Goal: Task Accomplishment & Management: Manage account settings

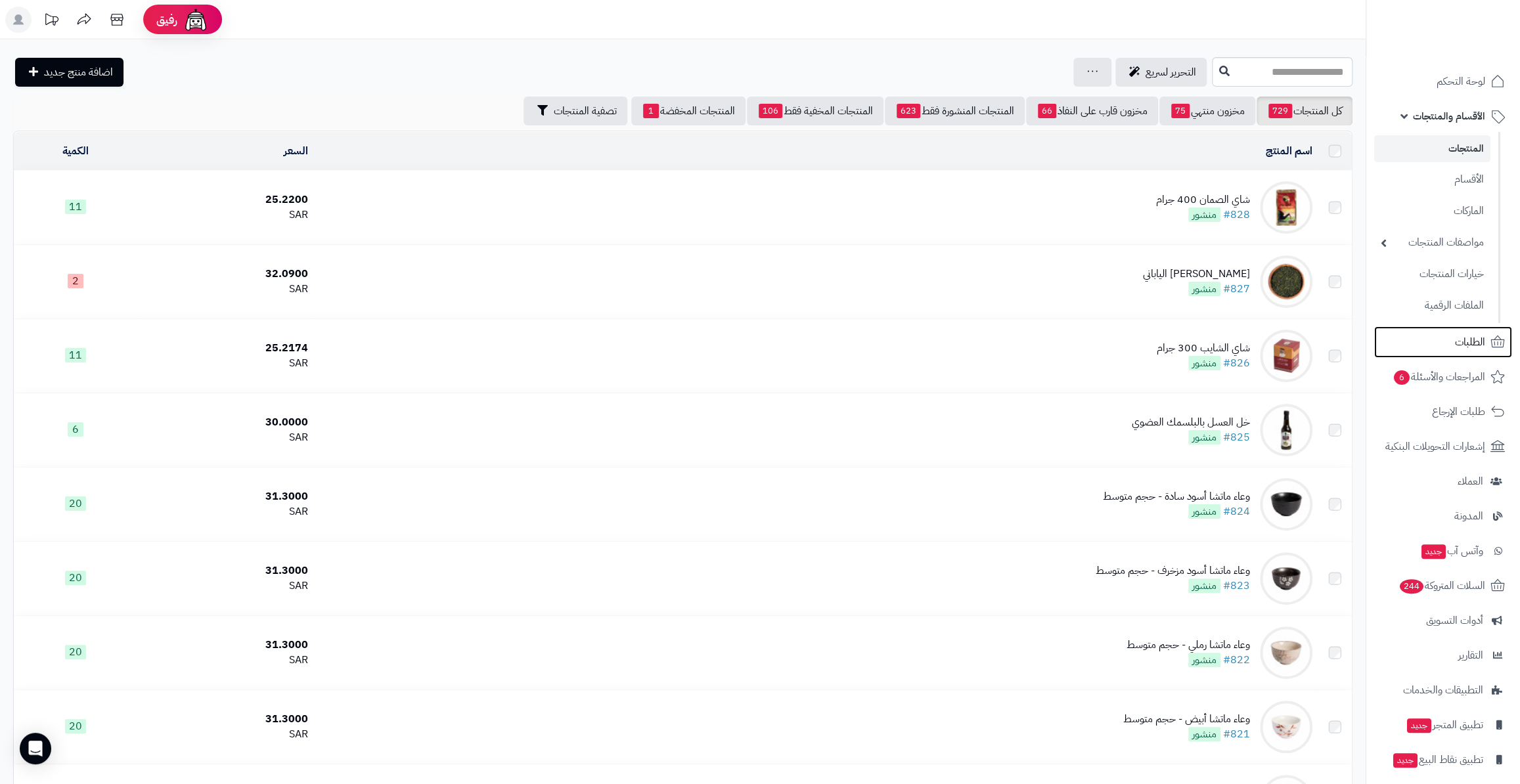
click at [1447, 348] on link "الطلبات" at bounding box center [1444, 342] width 138 height 32
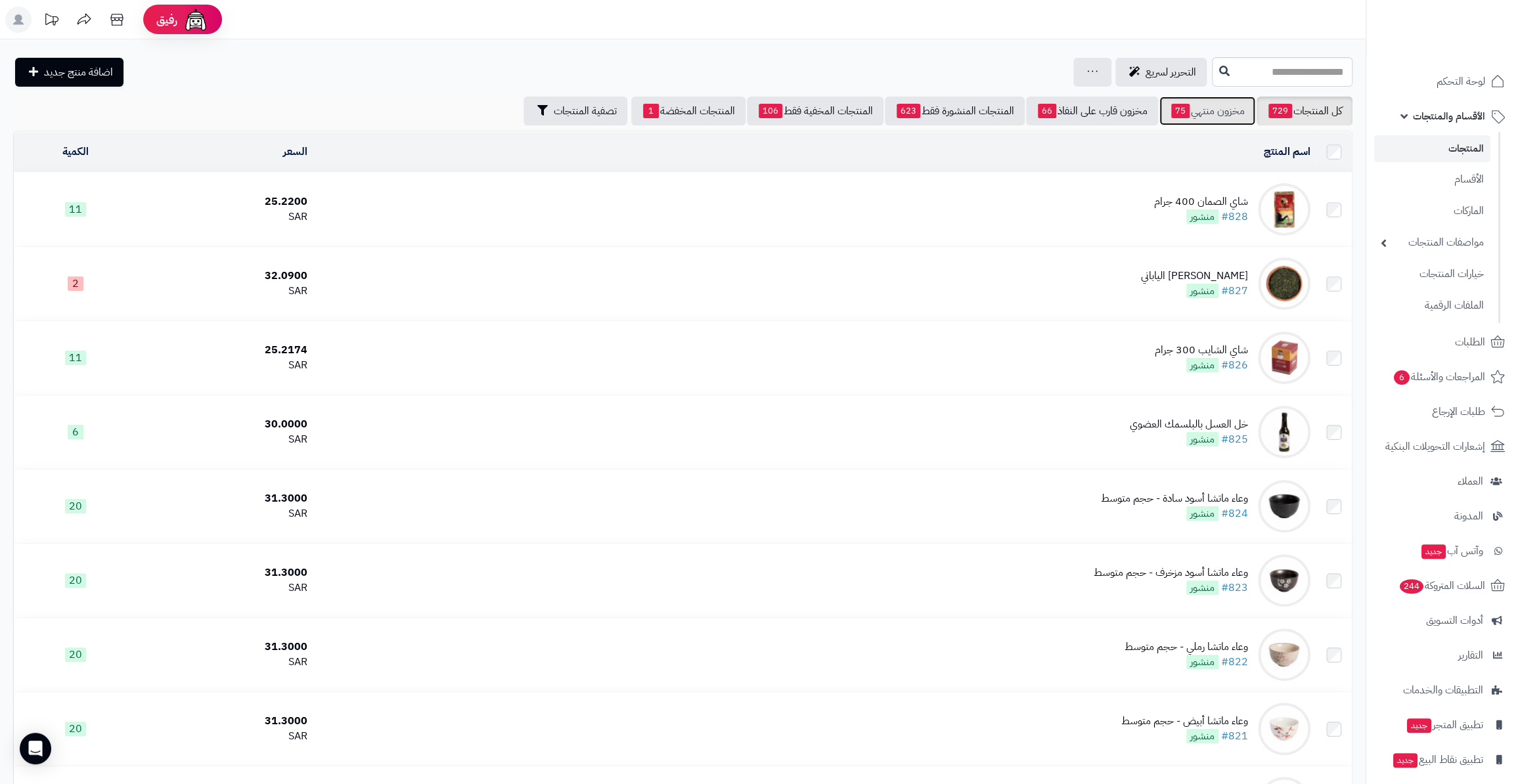
click at [1198, 105] on link "مخزون منتهي 75" at bounding box center [1208, 111] width 96 height 29
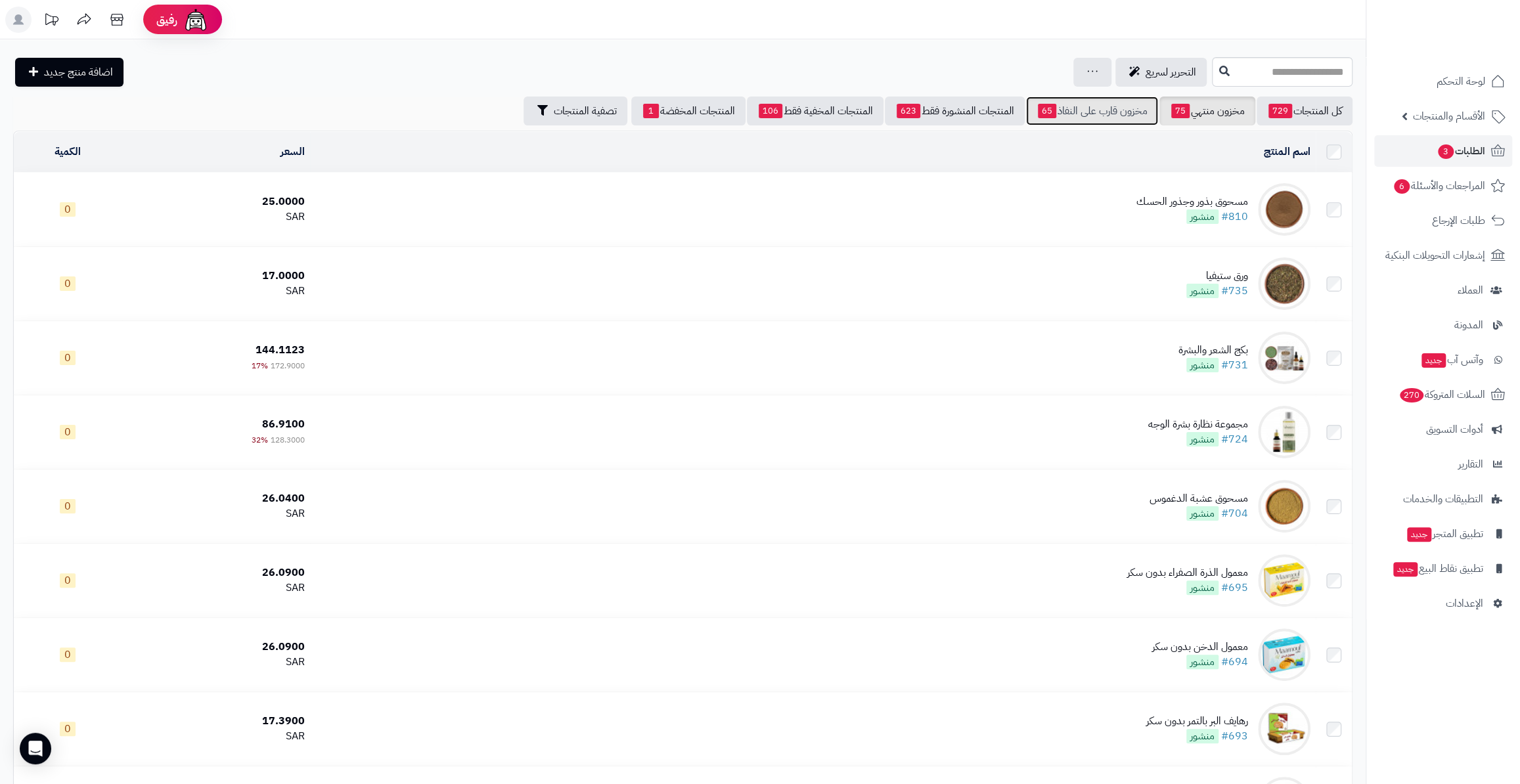
click at [1063, 119] on link "مخزون قارب على النفاذ 65" at bounding box center [1092, 111] width 132 height 29
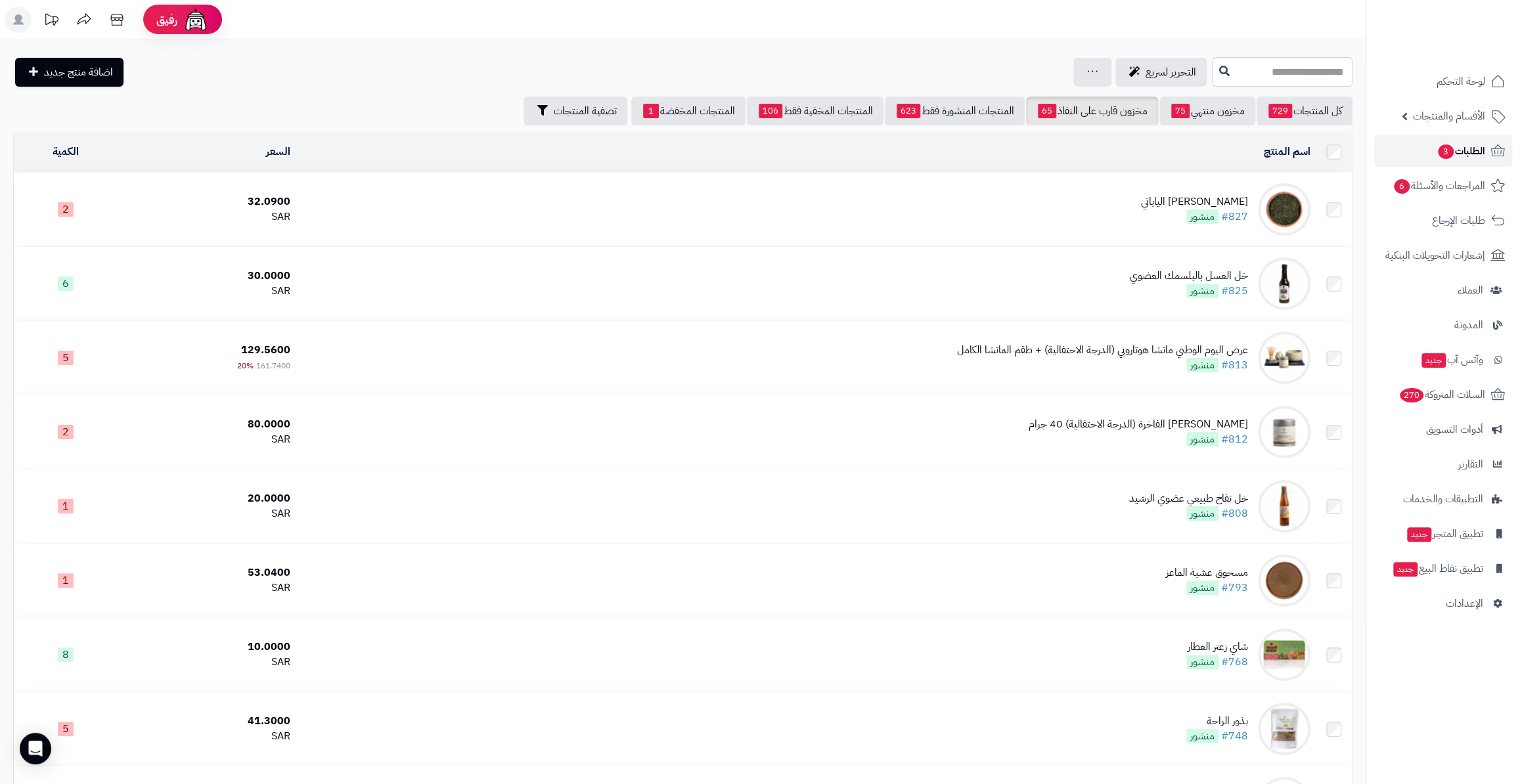
click at [1448, 156] on span "الطلبات 3" at bounding box center [1461, 151] width 49 height 19
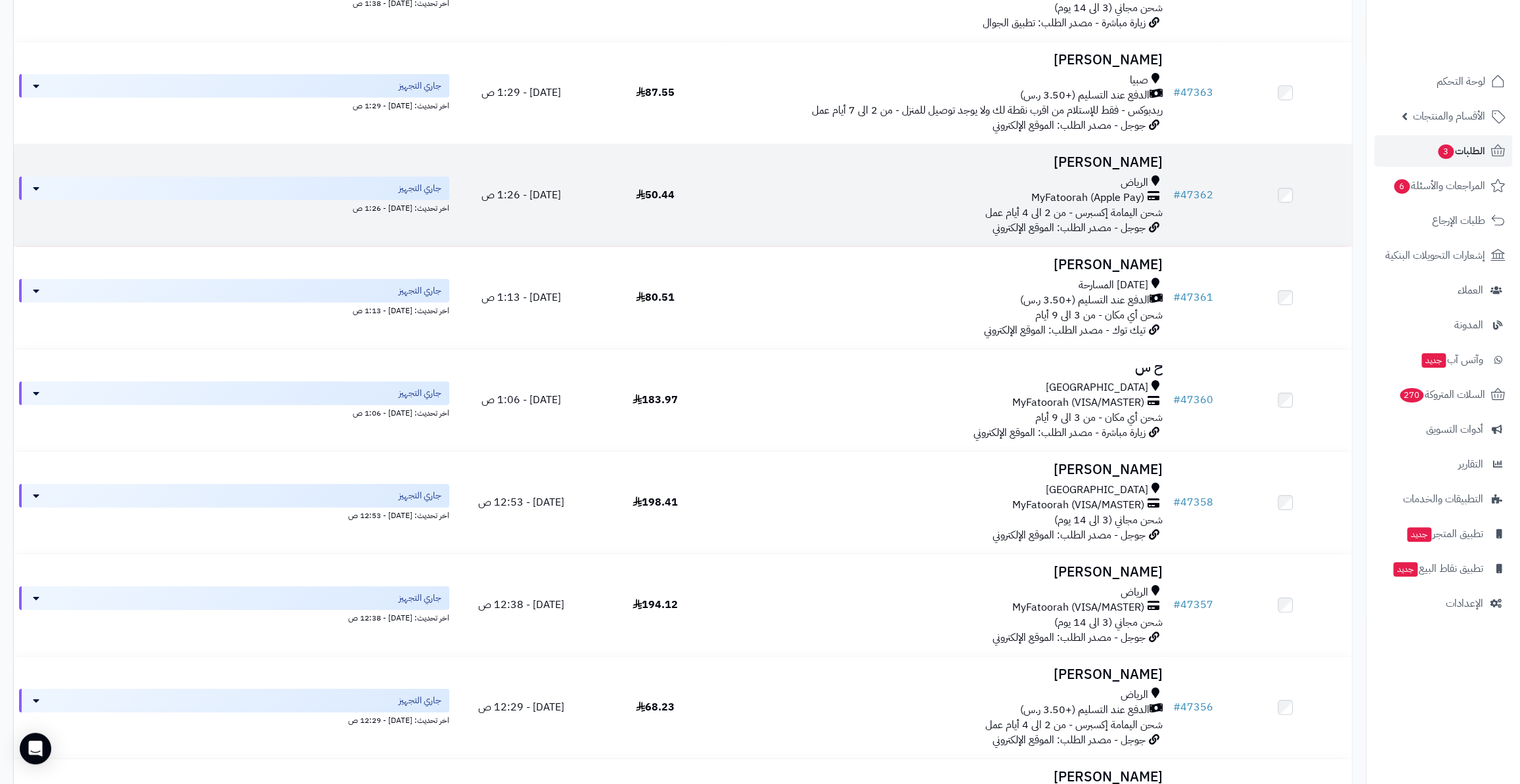
scroll to position [3164, 0]
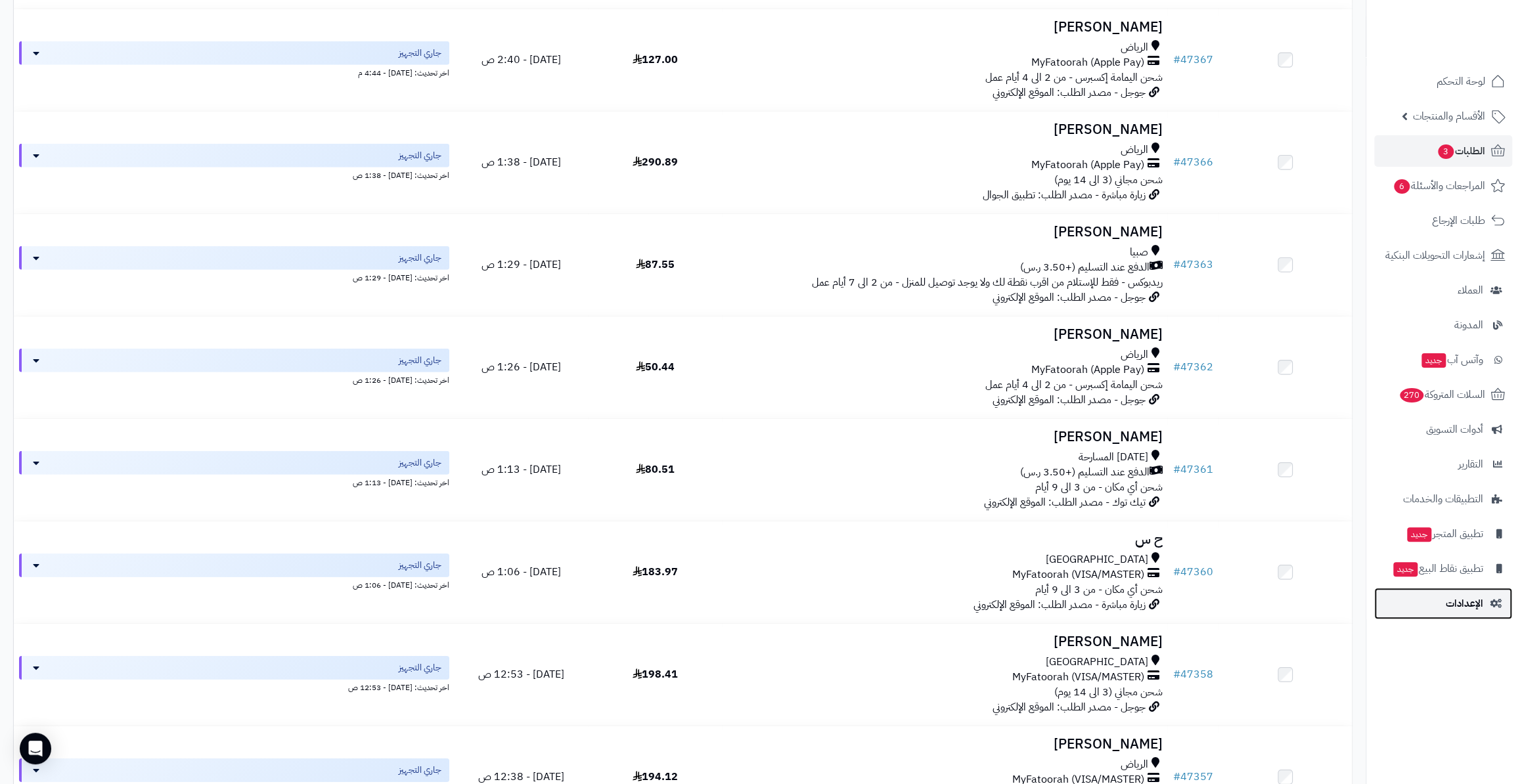
click at [1445, 607] on link "الإعدادات" at bounding box center [1444, 603] width 138 height 32
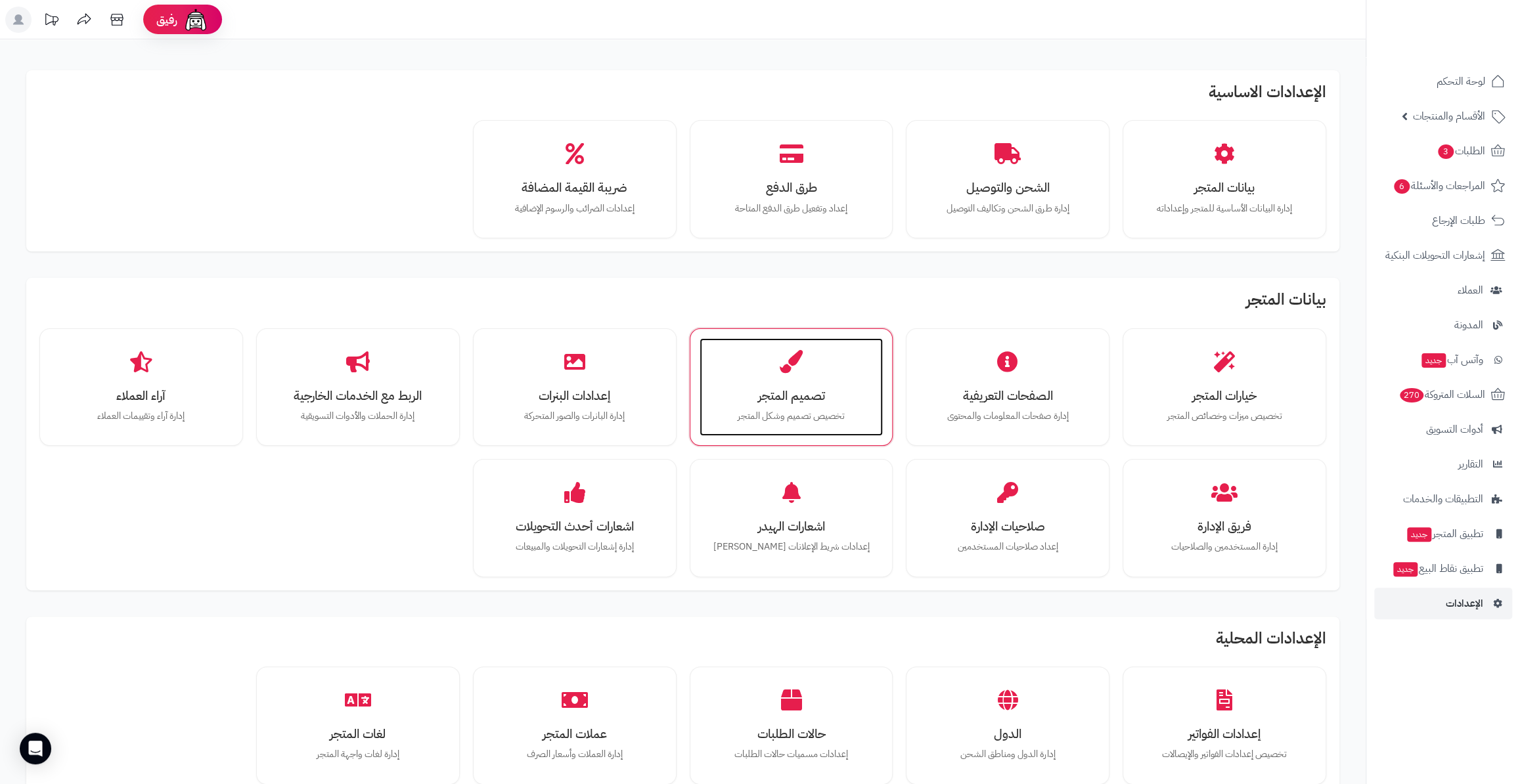
click at [782, 375] on div "تصميم المتجر تخصيص تصميم وشكل المتجر" at bounding box center [792, 387] width 184 height 98
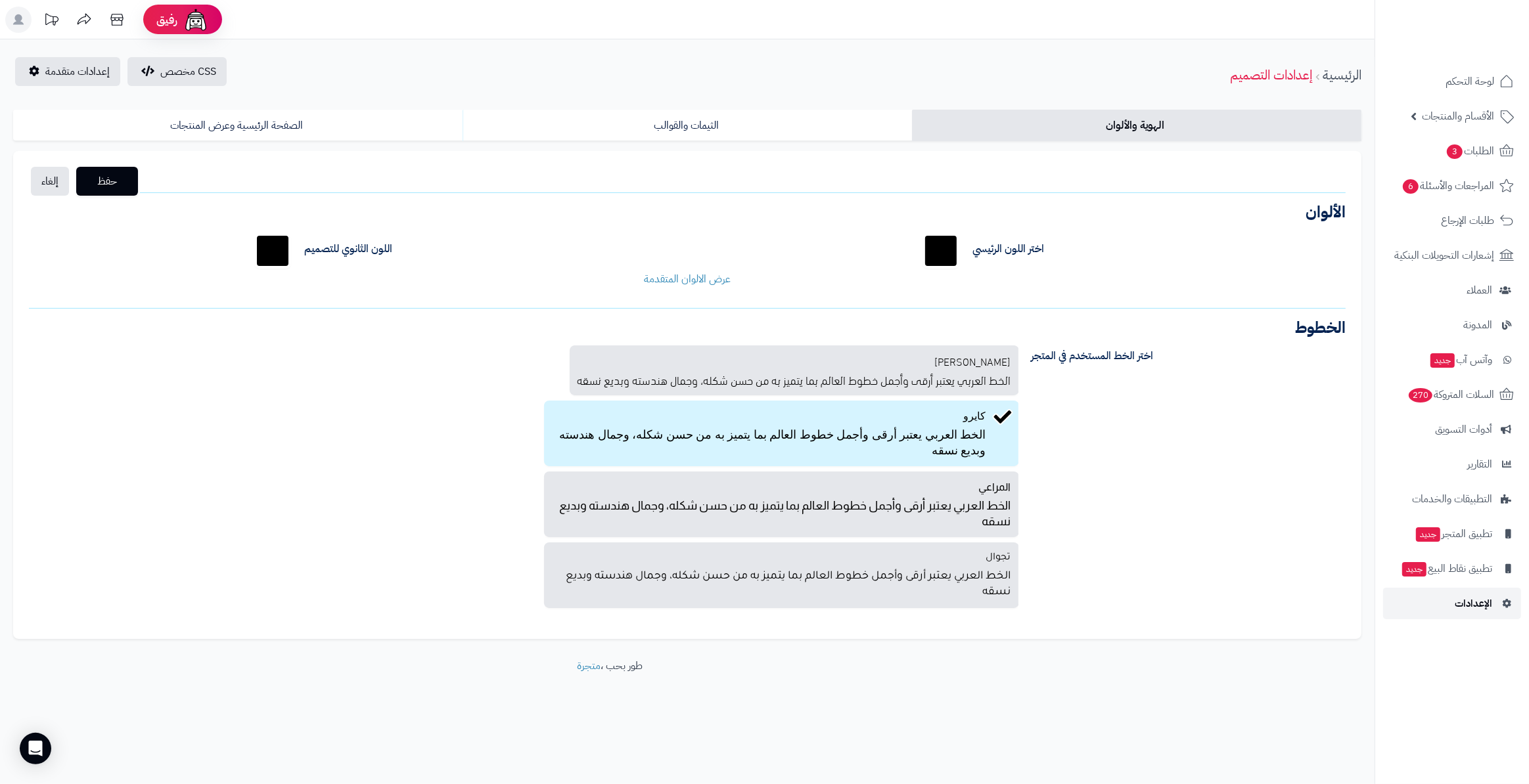
click at [1471, 612] on link "الإعدادات" at bounding box center [1453, 603] width 138 height 32
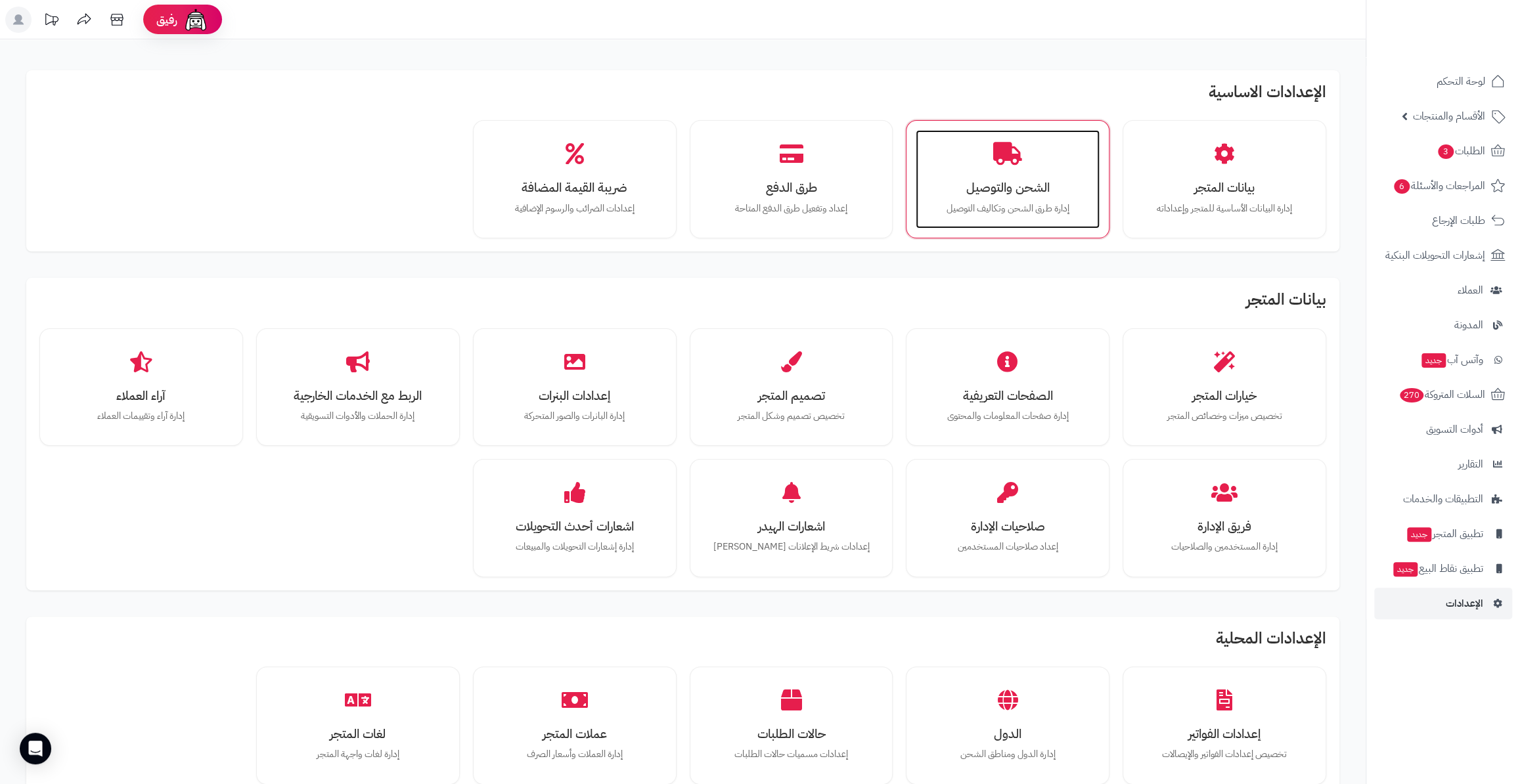
click at [1006, 197] on div "الشحن والتوصيل إدارة طرق الشحن وتكاليف التوصيل" at bounding box center [1008, 179] width 184 height 98
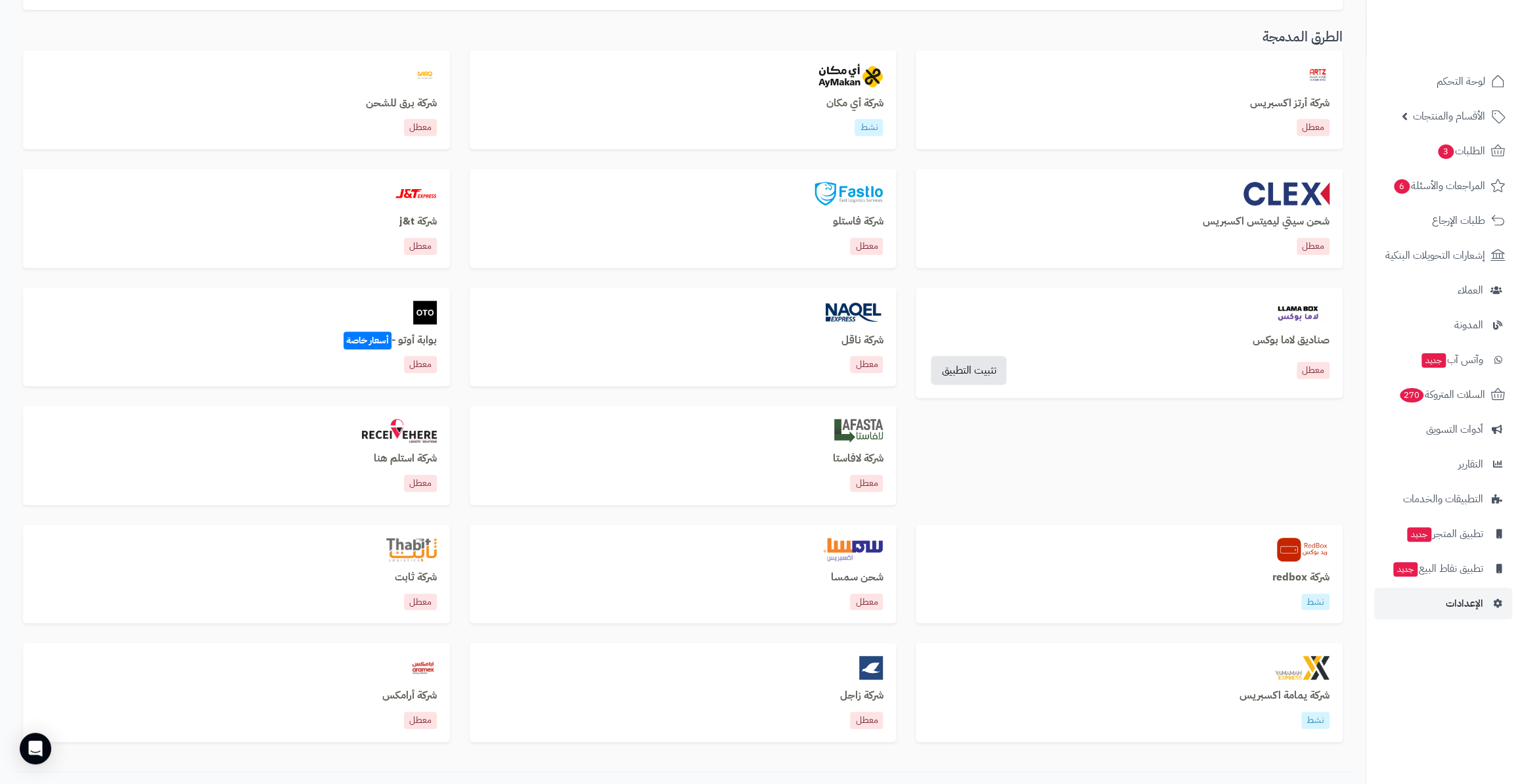
scroll to position [418, 0]
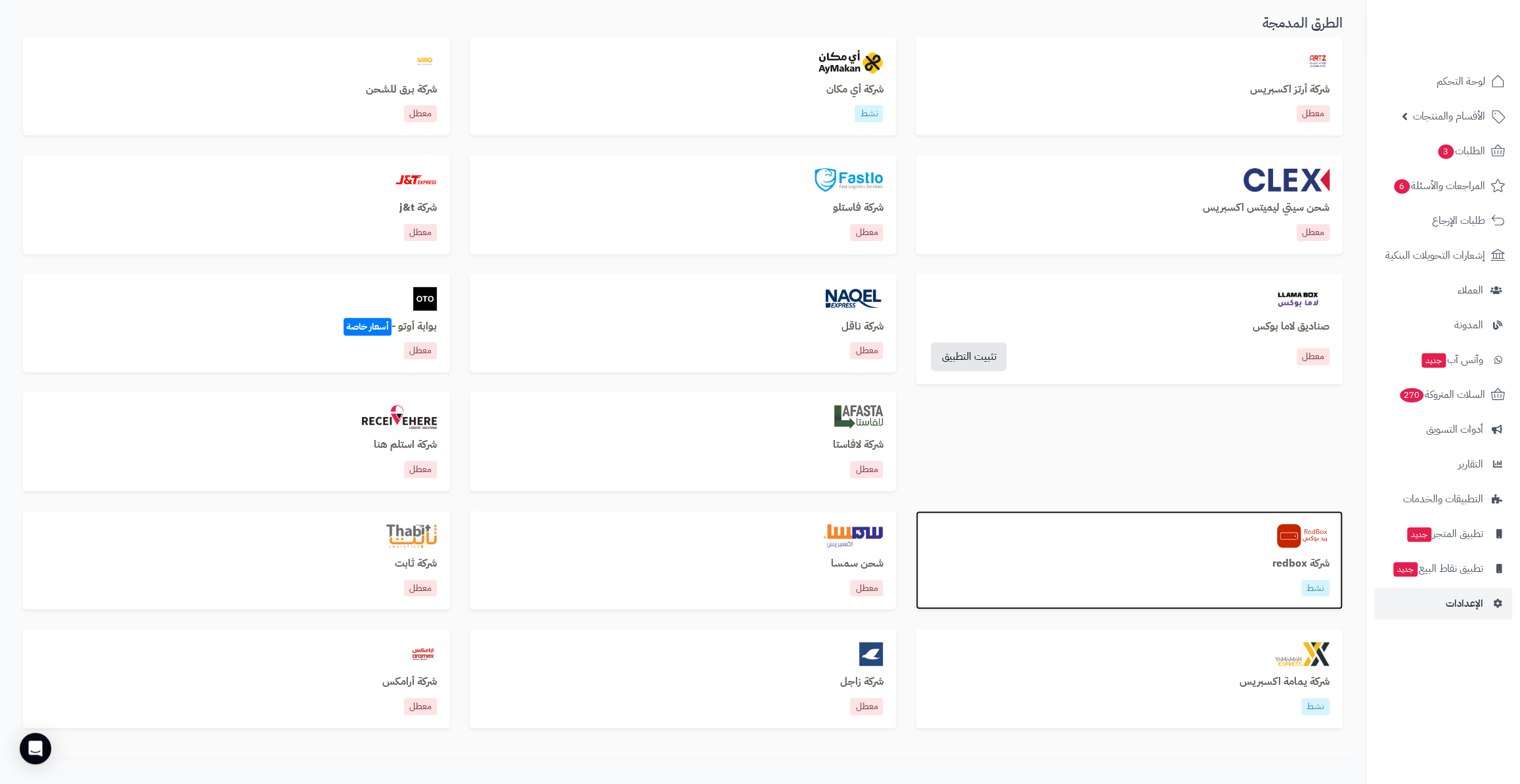
click at [1183, 519] on div "شركة redbox نشط" at bounding box center [1129, 561] width 427 height 99
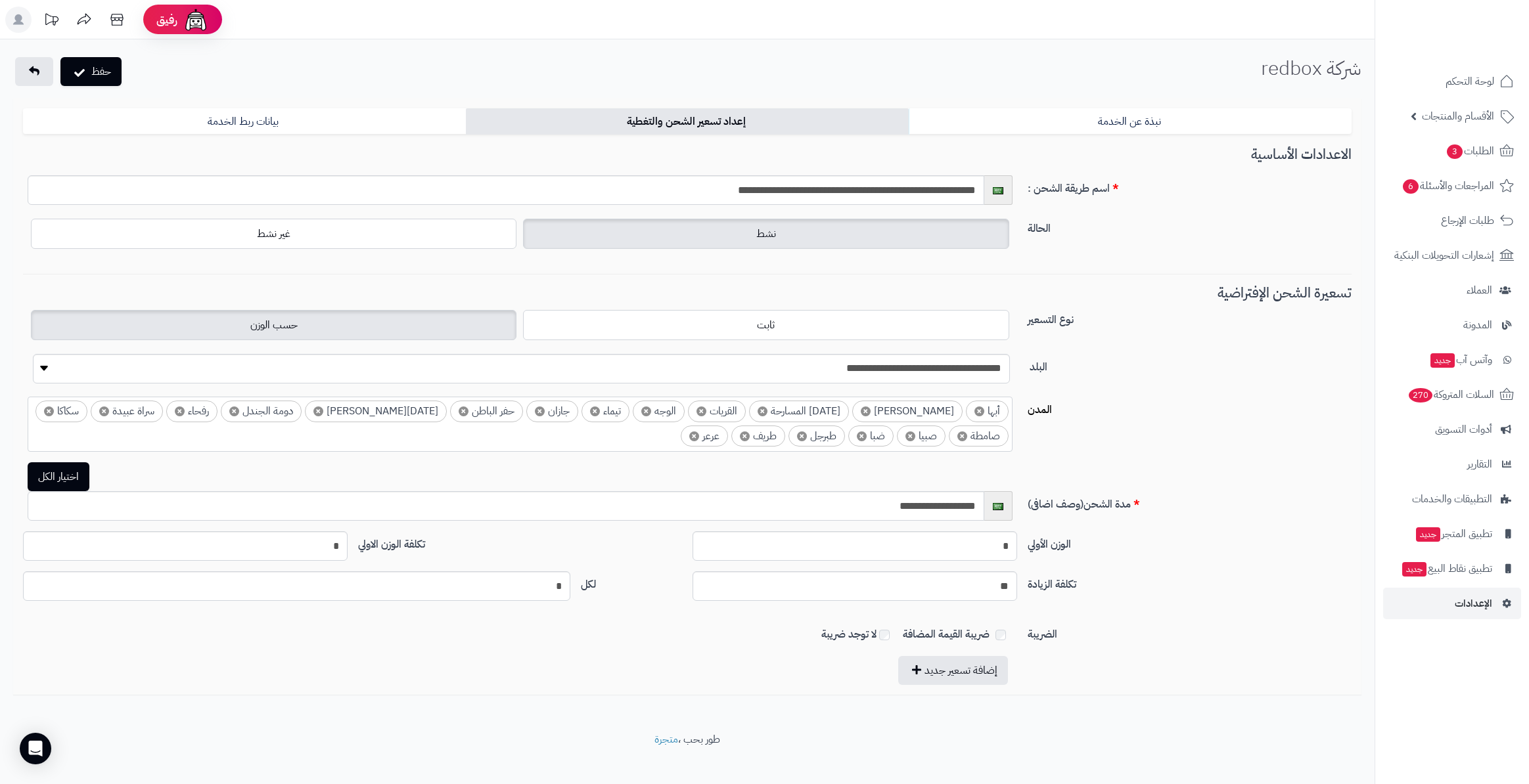
select select "****"
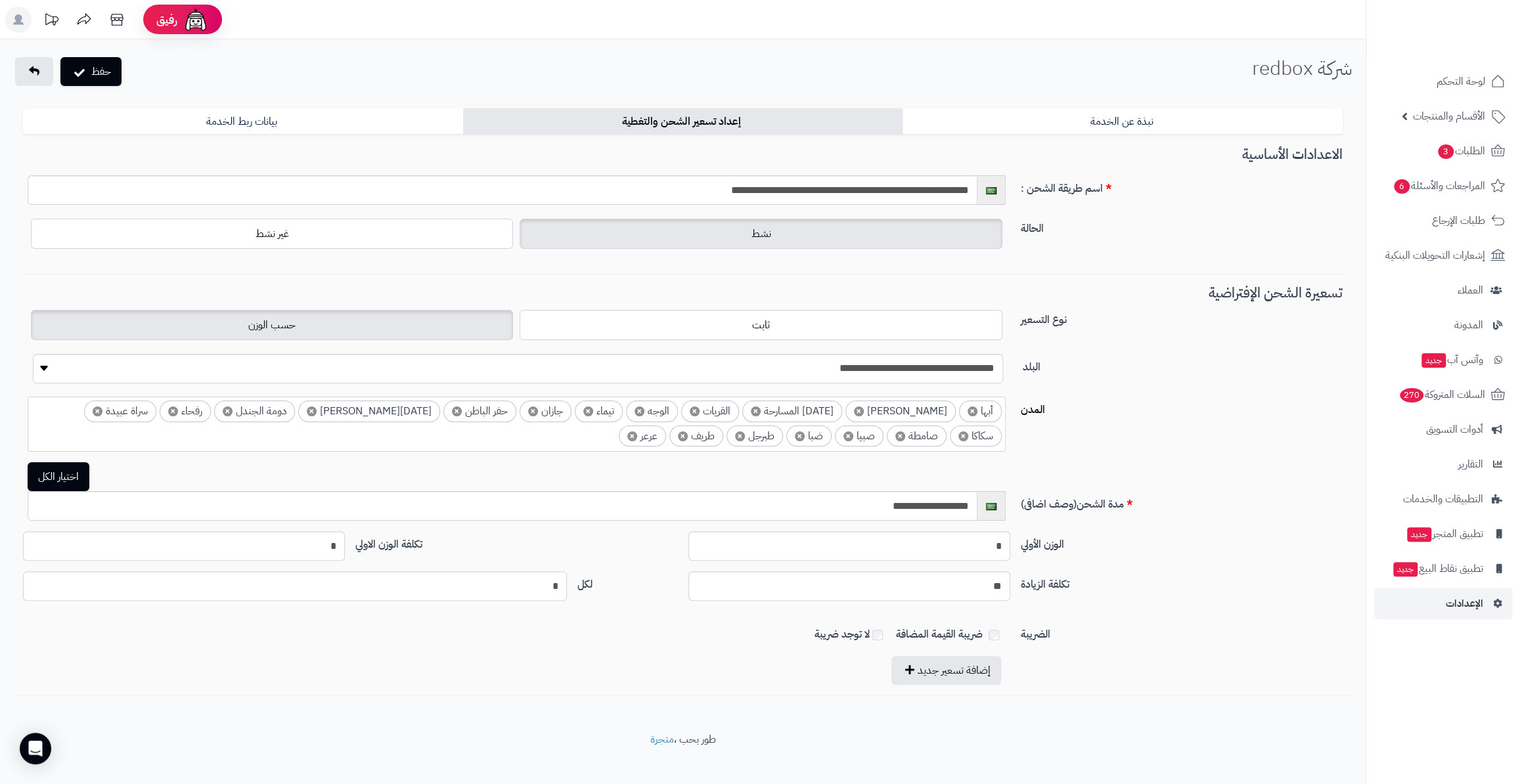
scroll to position [15, 0]
drag, startPoint x: 324, startPoint y: 548, endPoint x: 343, endPoint y: 549, distance: 19.0
click at [343, 549] on input "*" at bounding box center [184, 546] width 322 height 29
type input "**"
click at [80, 70] on icon "submit" at bounding box center [79, 71] width 11 height 13
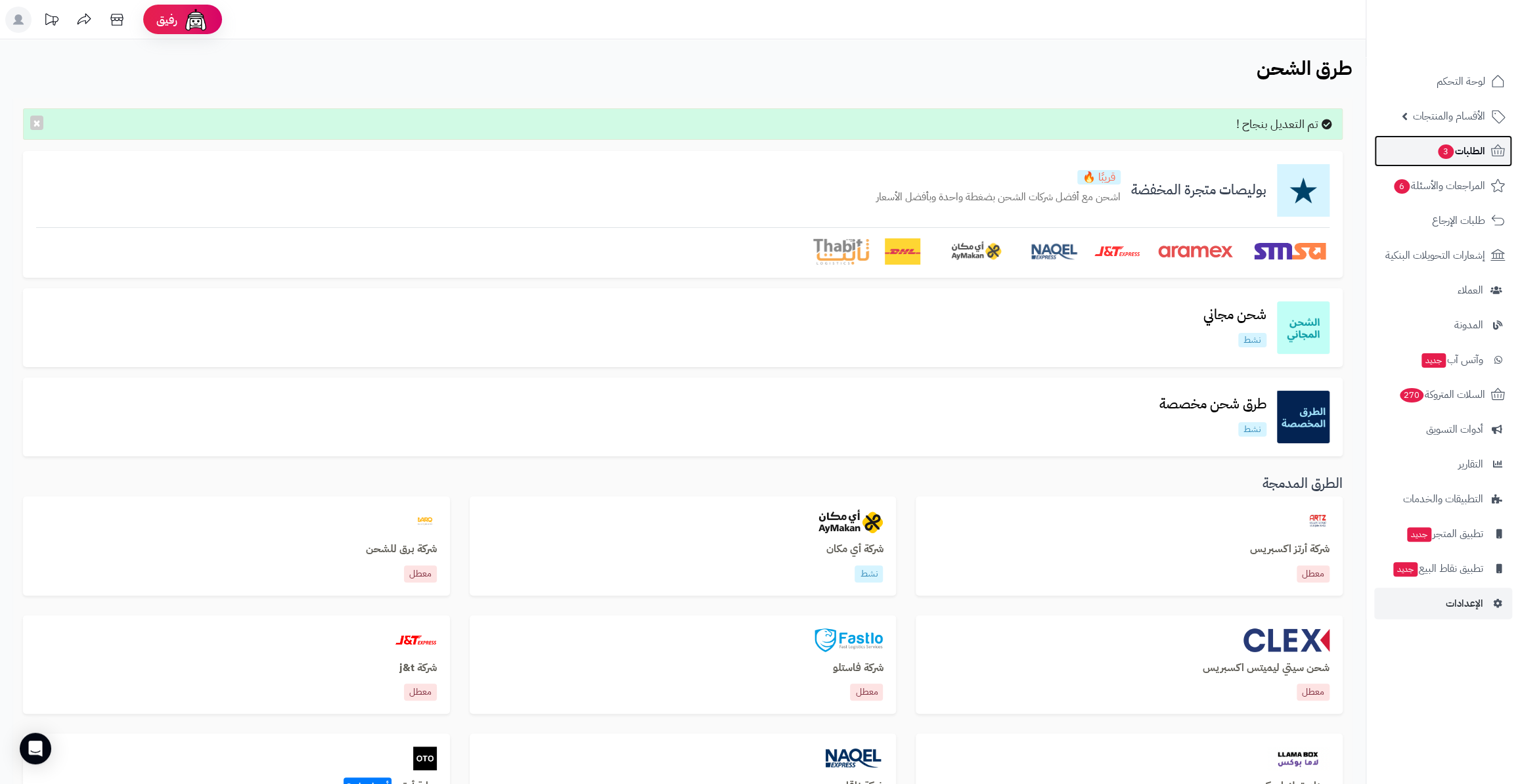
click at [1474, 156] on span "الطلبات 3" at bounding box center [1461, 151] width 49 height 19
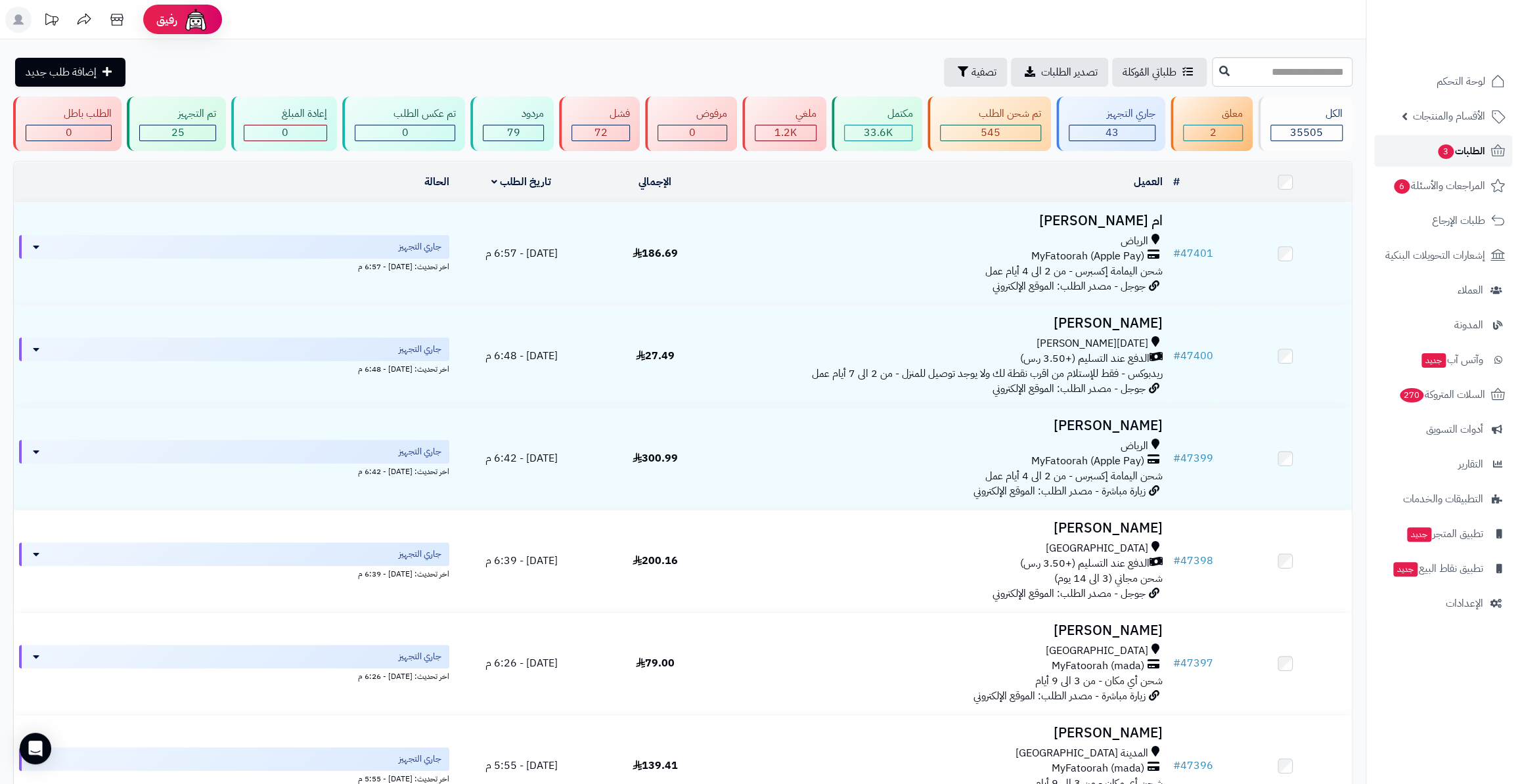
click at [1461, 150] on span "الطلبات 3" at bounding box center [1461, 151] width 49 height 19
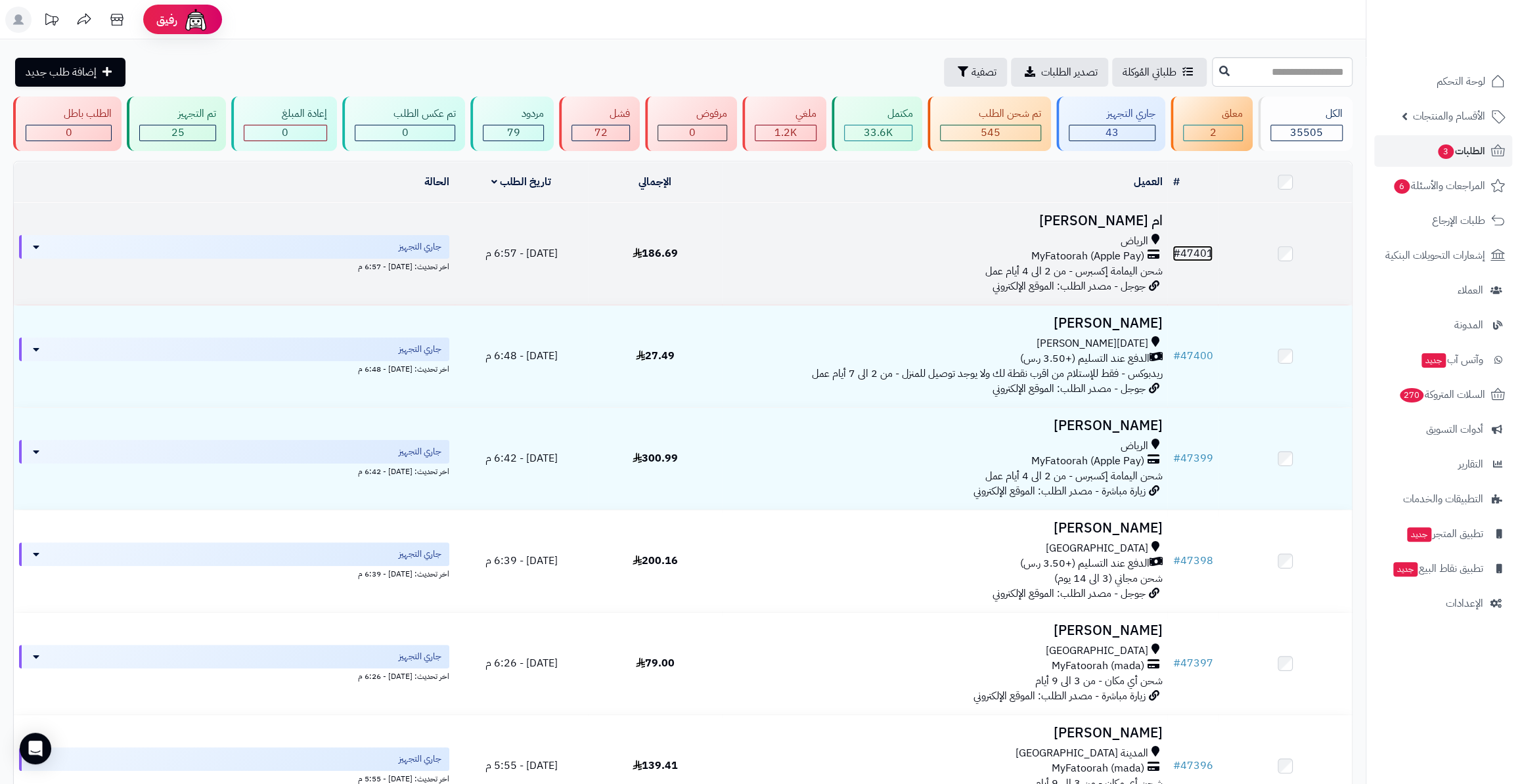
click at [1195, 253] on link "# 47401" at bounding box center [1192, 253] width 40 height 15
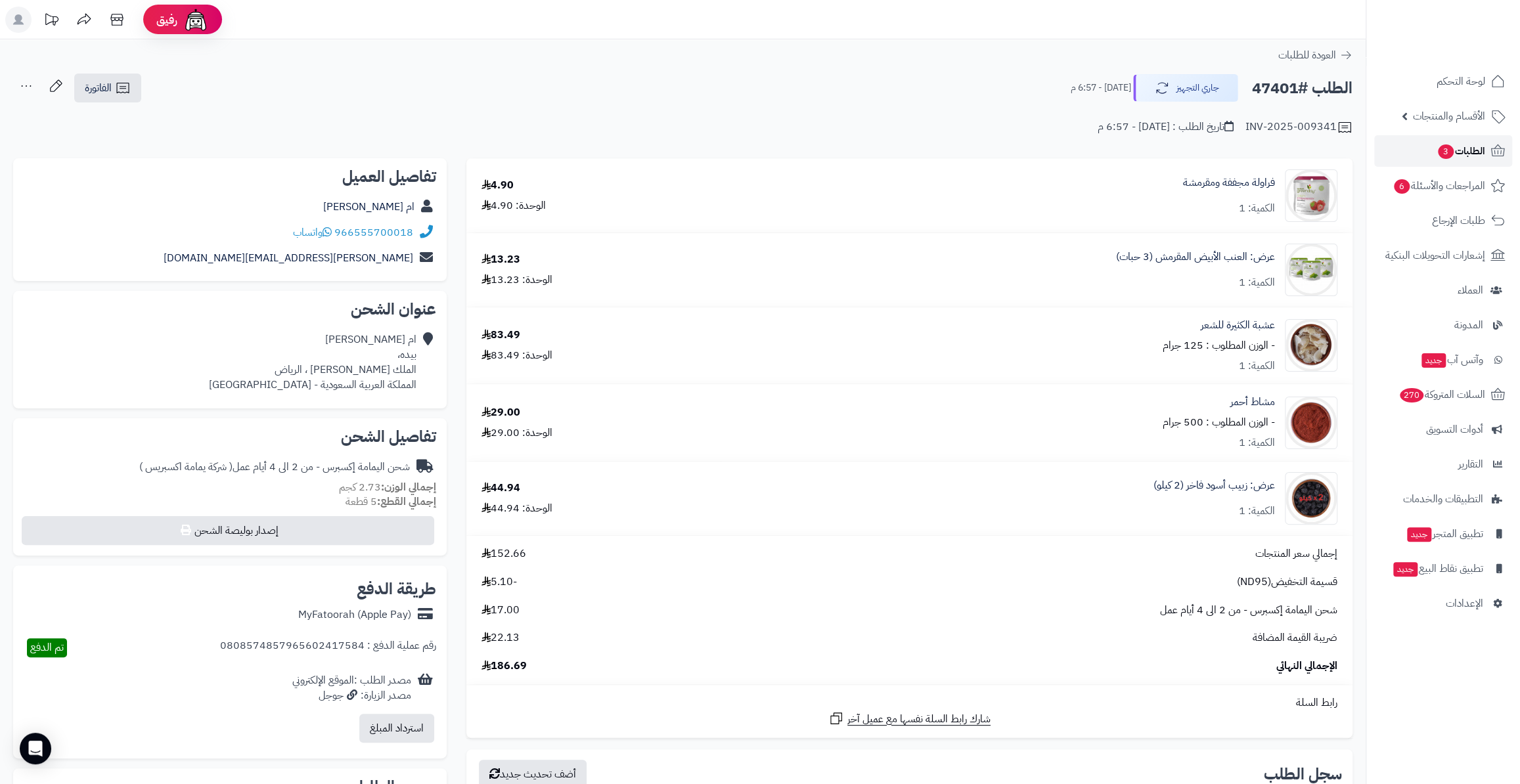
click at [1458, 150] on span "الطلبات 3" at bounding box center [1461, 151] width 49 height 19
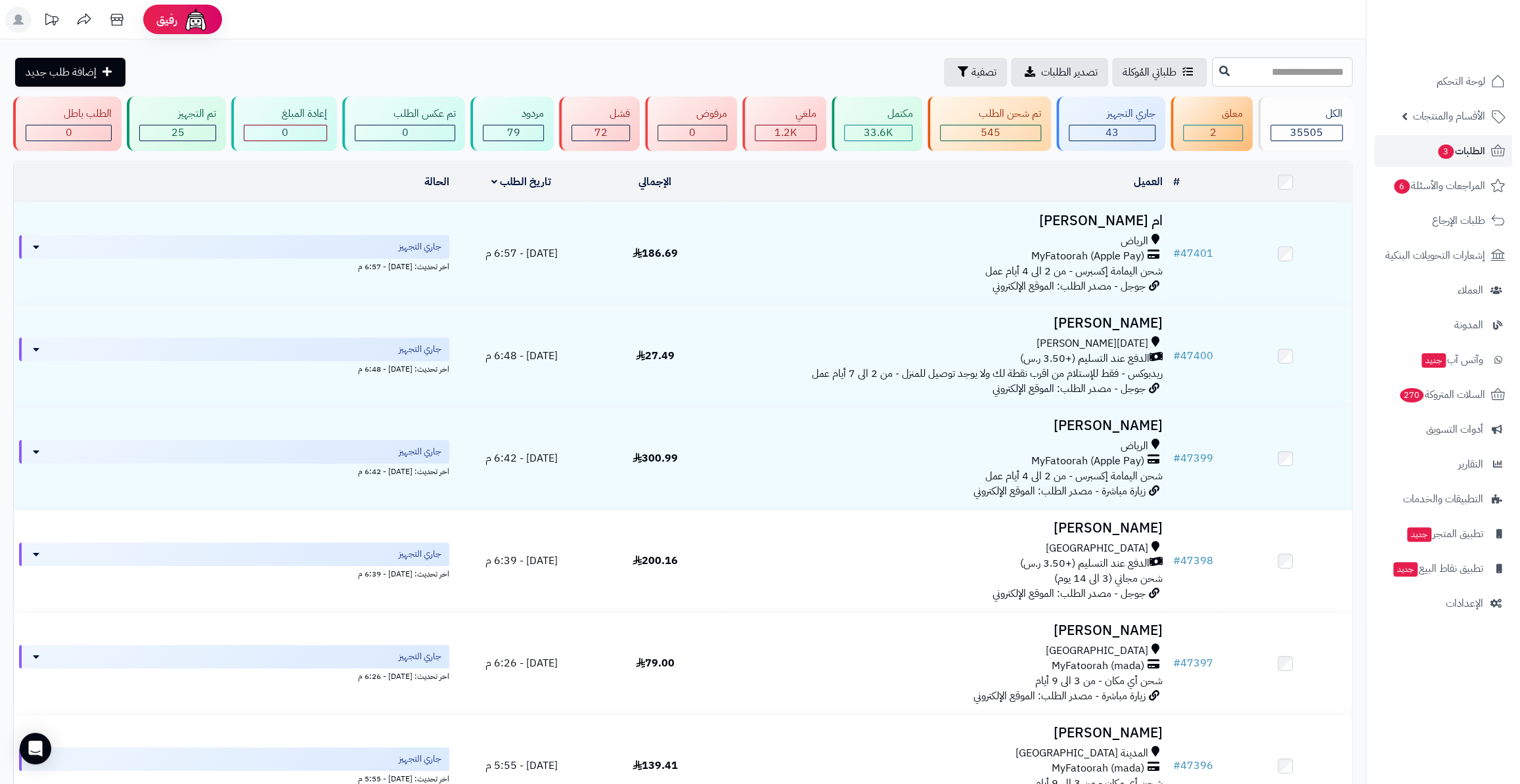
click at [1353, 76] on div "طلباتي المُوكلة تصدير الطلبات تصفية إضافة طلب جديد" at bounding box center [683, 71] width 1366 height 29
click at [1340, 76] on input "text" at bounding box center [1282, 71] width 141 height 29
paste input "*****"
type input "*****"
click at [1215, 77] on button at bounding box center [1225, 71] width 20 height 25
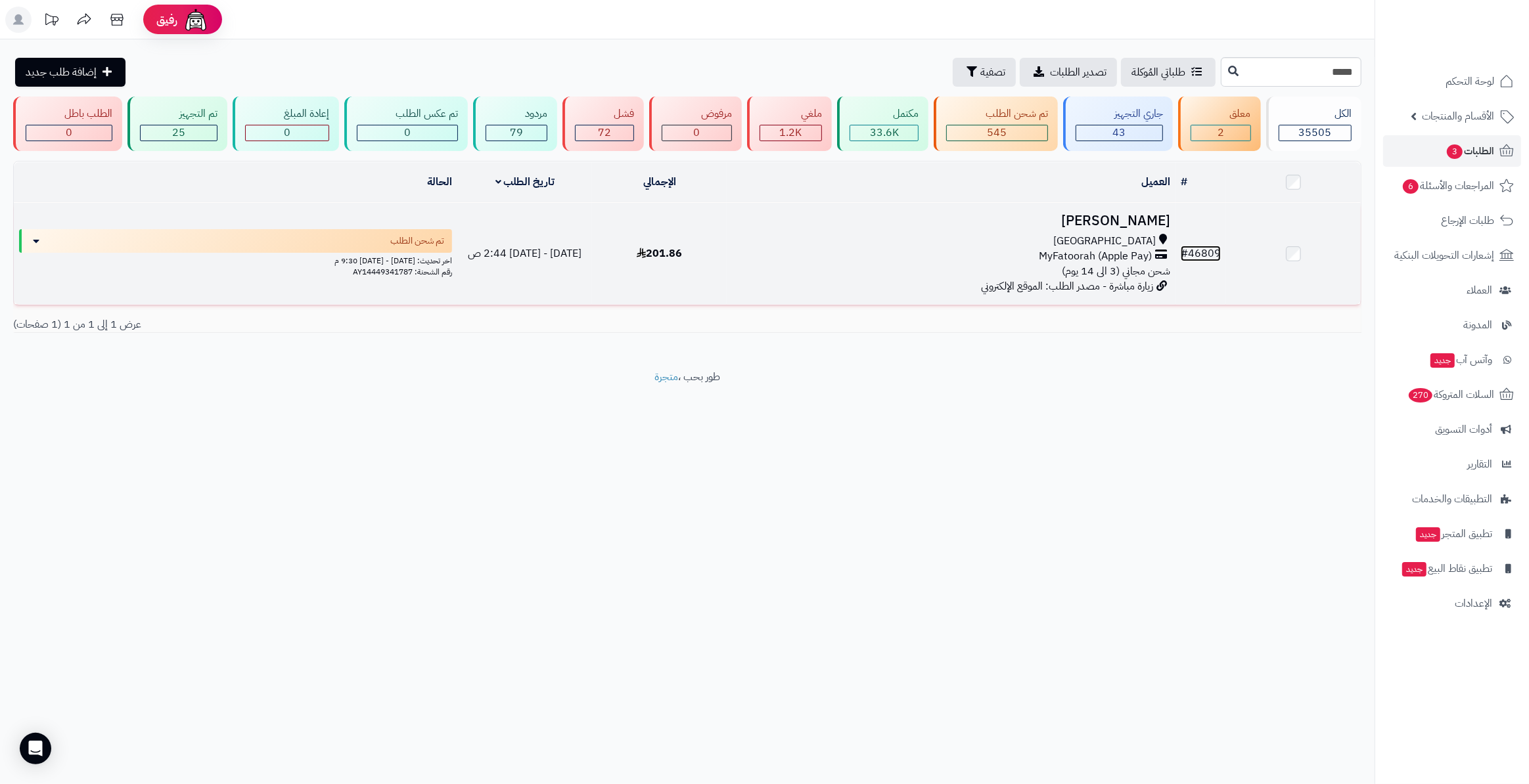
click at [1198, 249] on link "# 46809" at bounding box center [1201, 253] width 40 height 15
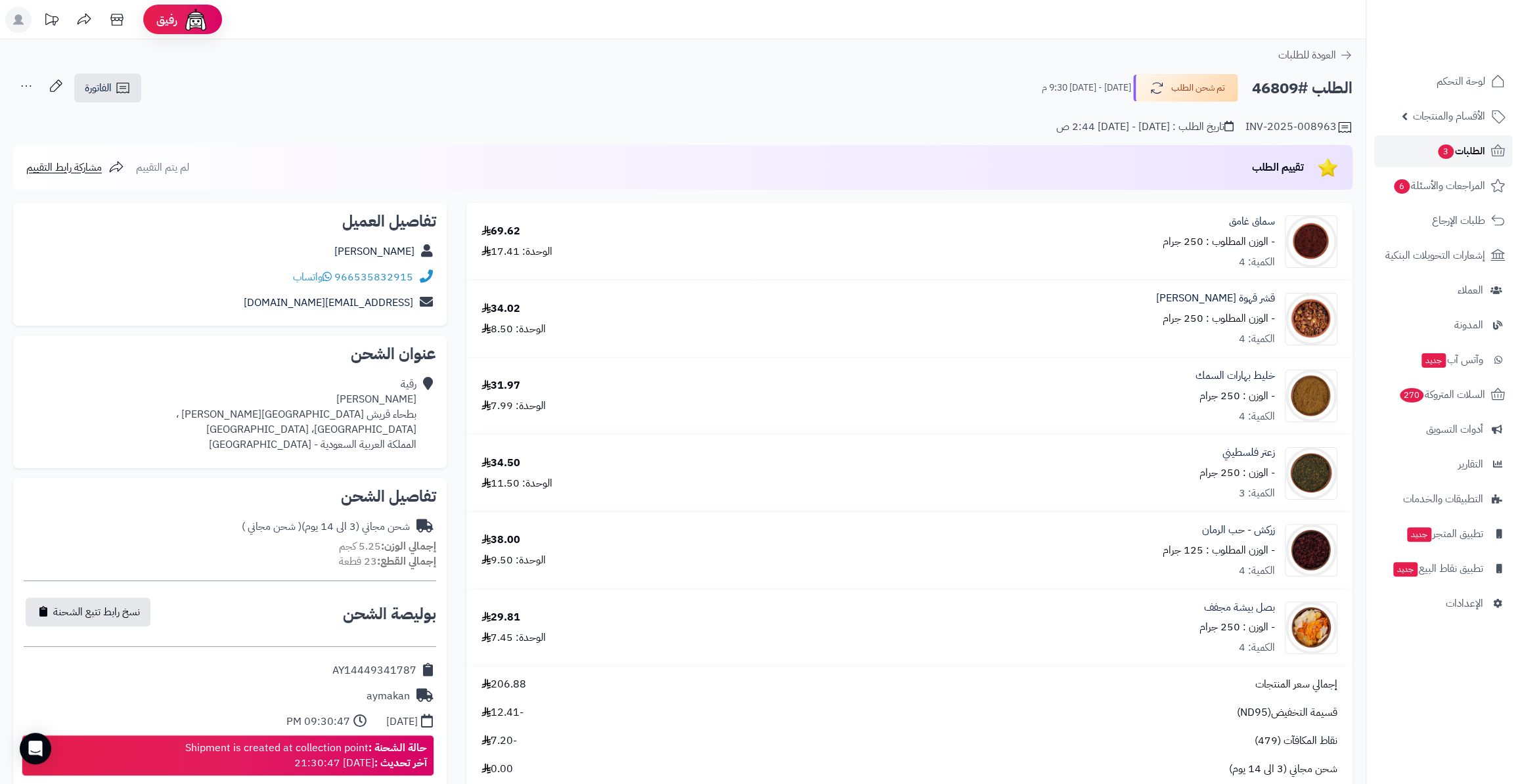
click at [1488, 149] on link "الطلبات 3" at bounding box center [1444, 151] width 138 height 32
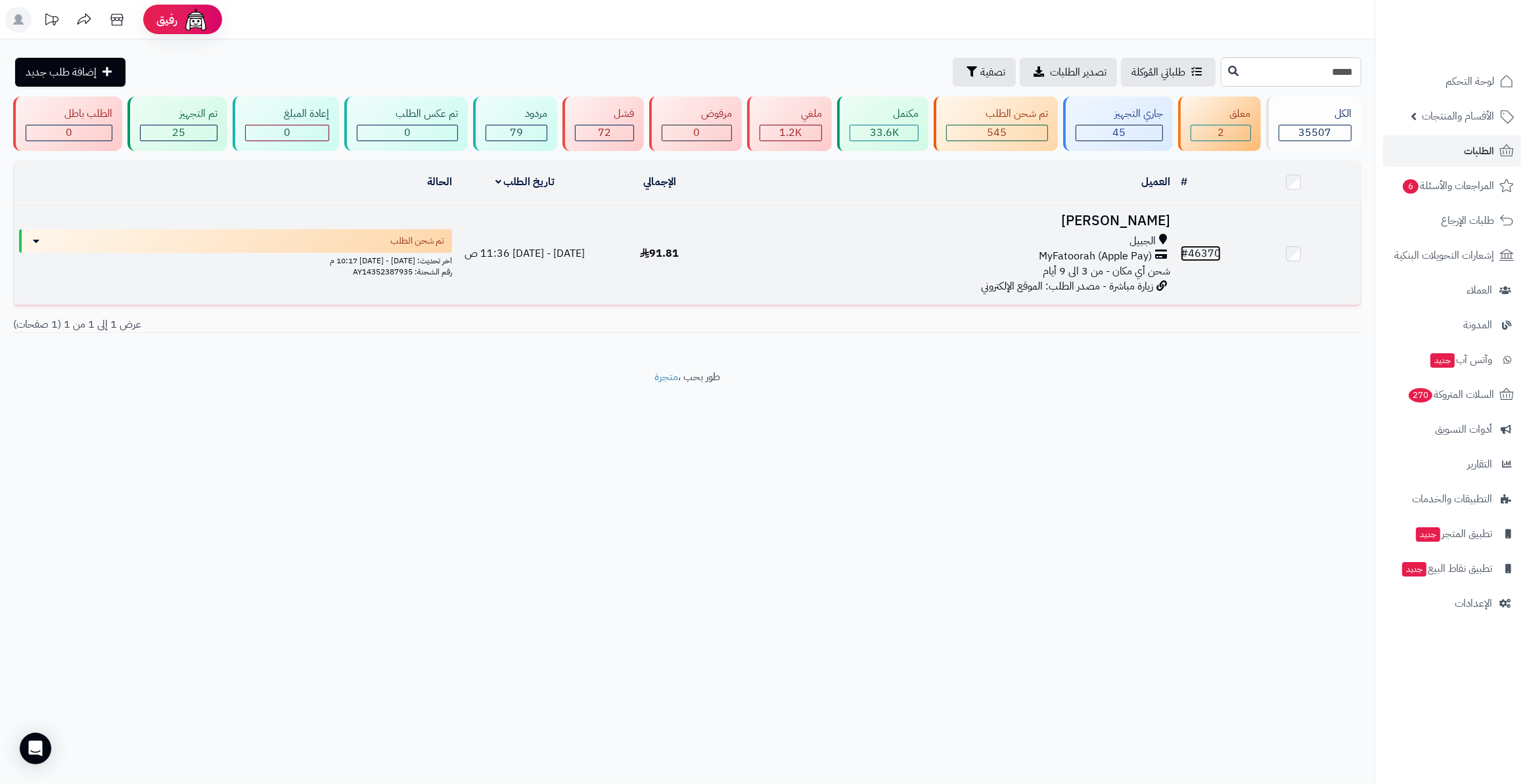
click at [1201, 249] on link "# 46370" at bounding box center [1201, 253] width 40 height 15
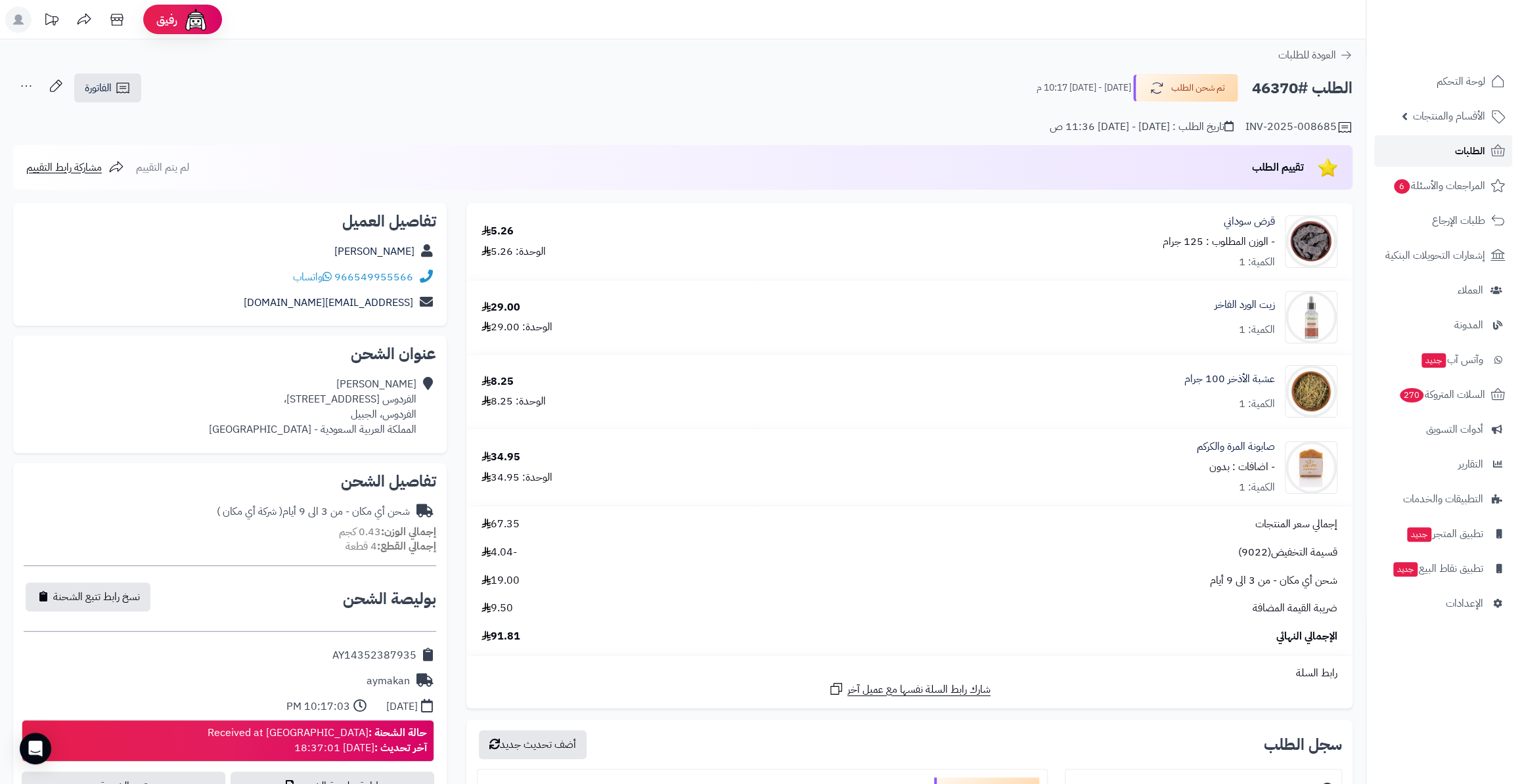
click at [1458, 150] on span "الطلبات" at bounding box center [1470, 151] width 30 height 19
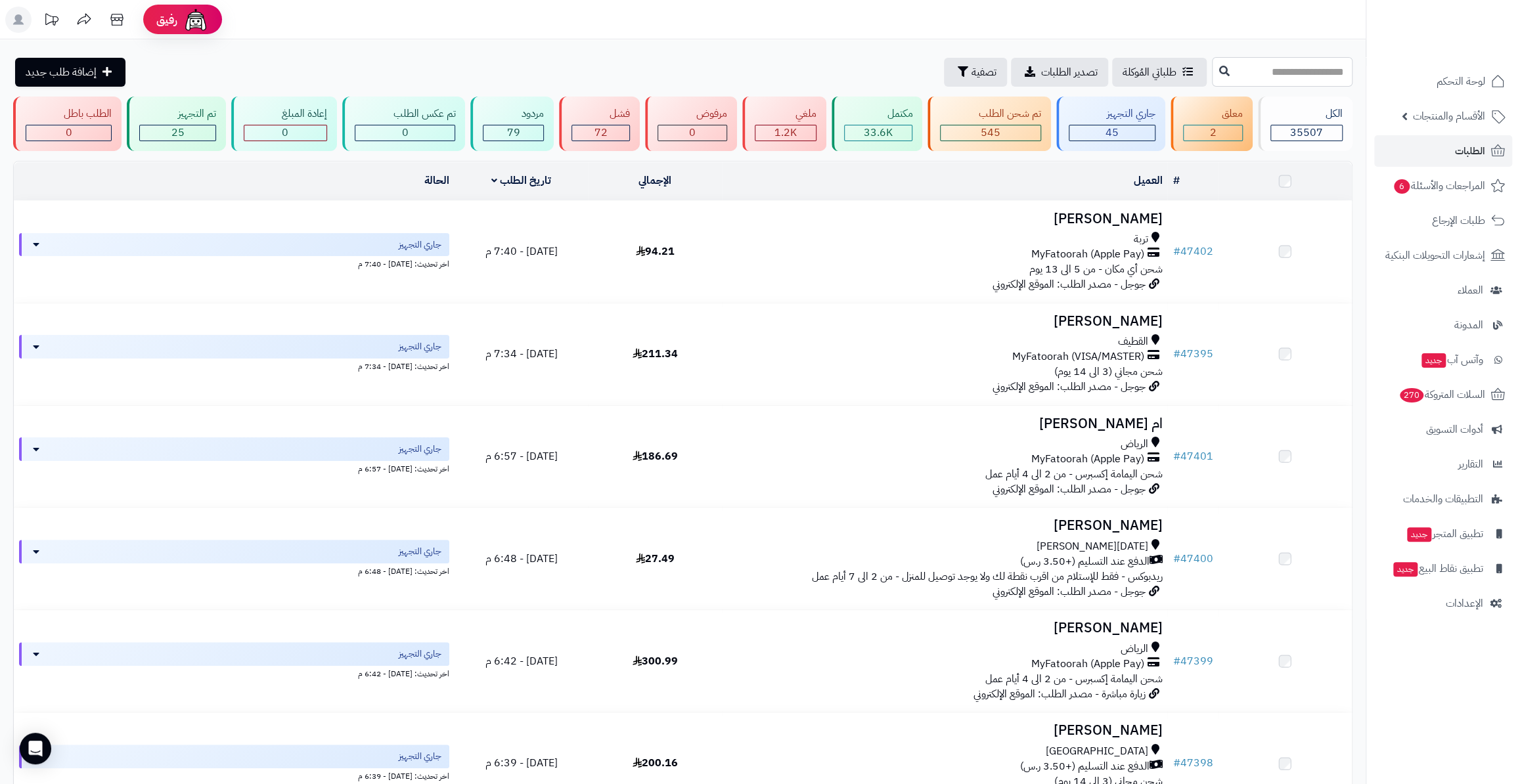
click at [1212, 74] on input "text" at bounding box center [1282, 71] width 141 height 29
type input "*****"
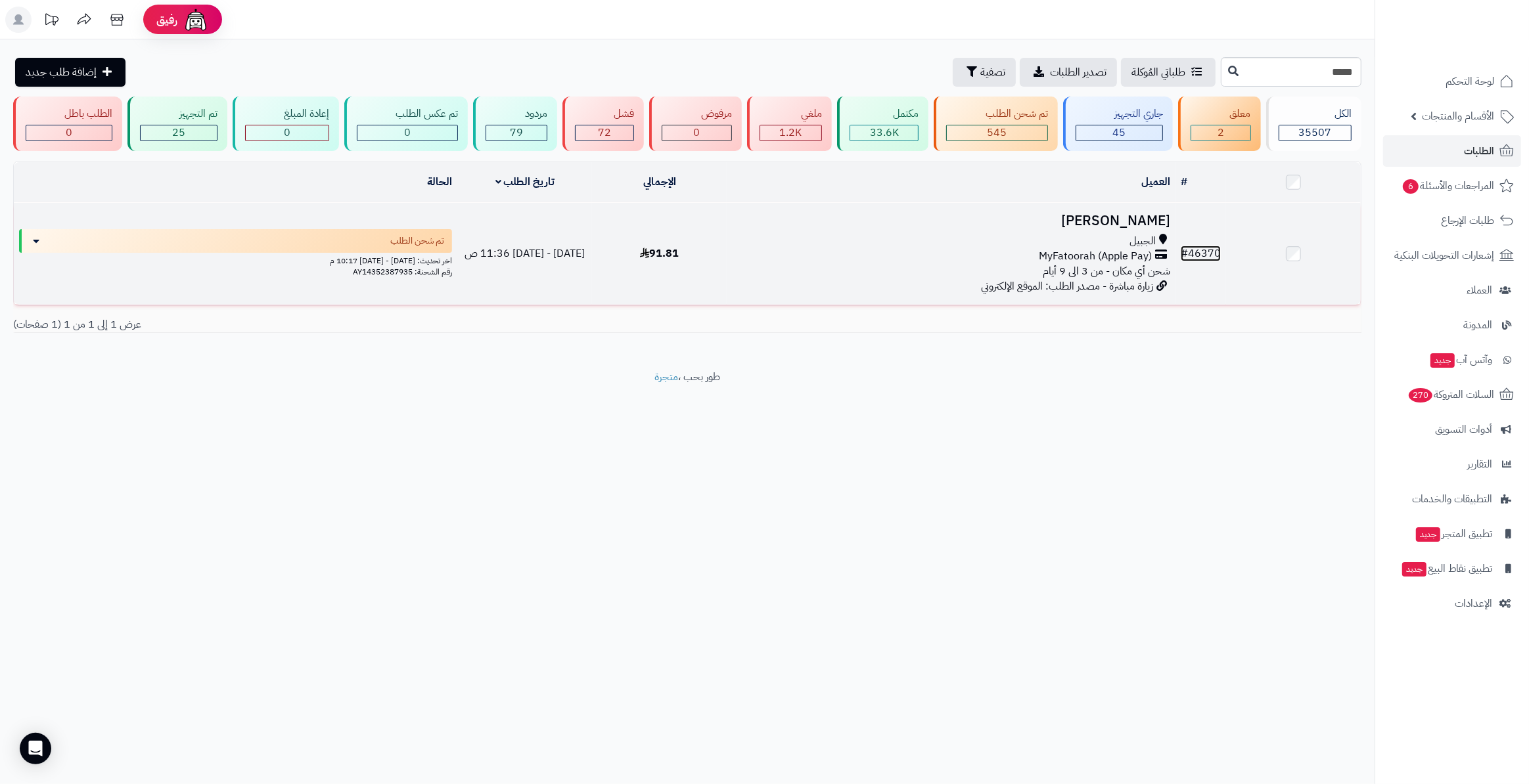
click at [1212, 246] on link "# 46370" at bounding box center [1201, 253] width 40 height 15
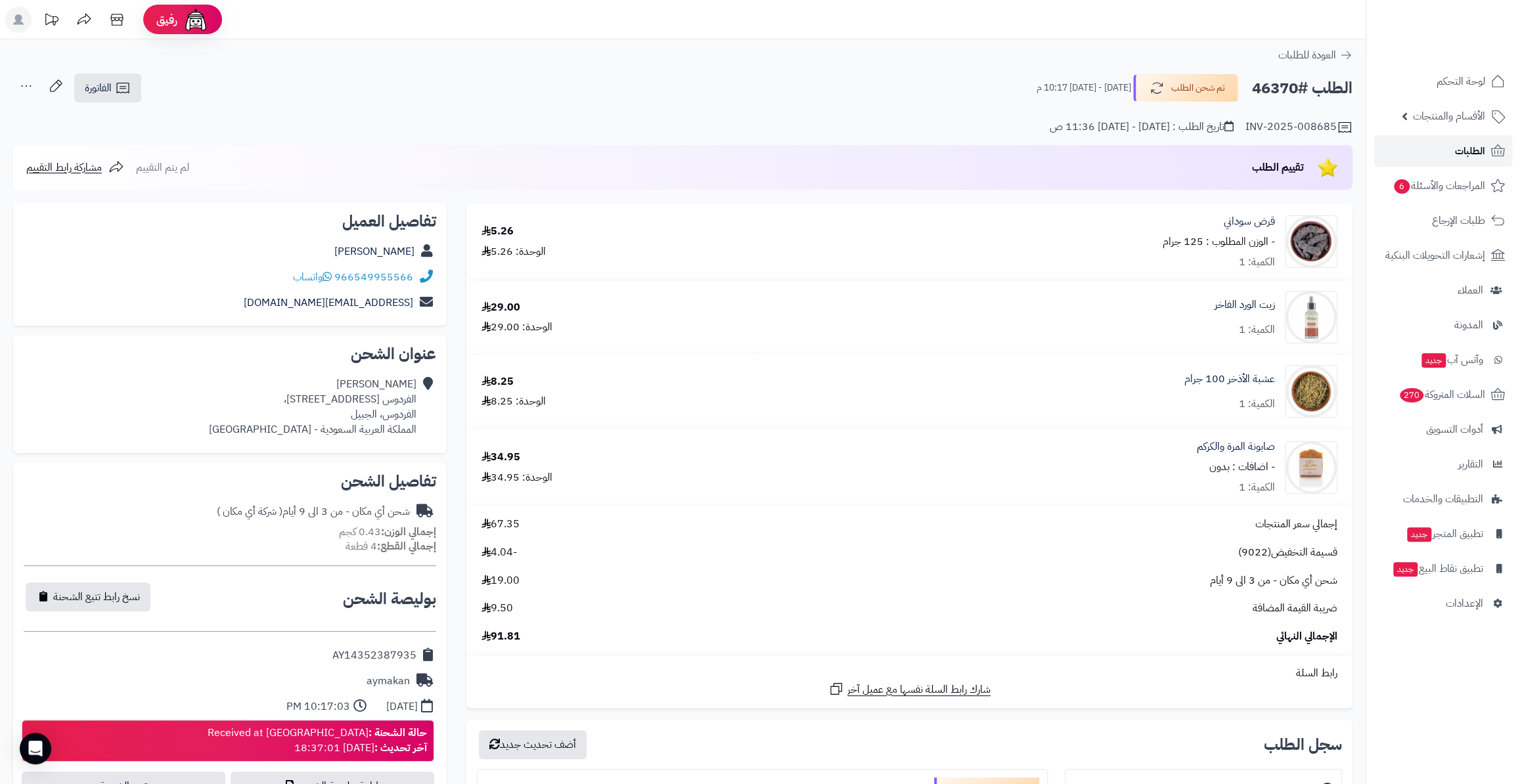
click at [1489, 162] on link "الطلبات" at bounding box center [1444, 151] width 138 height 32
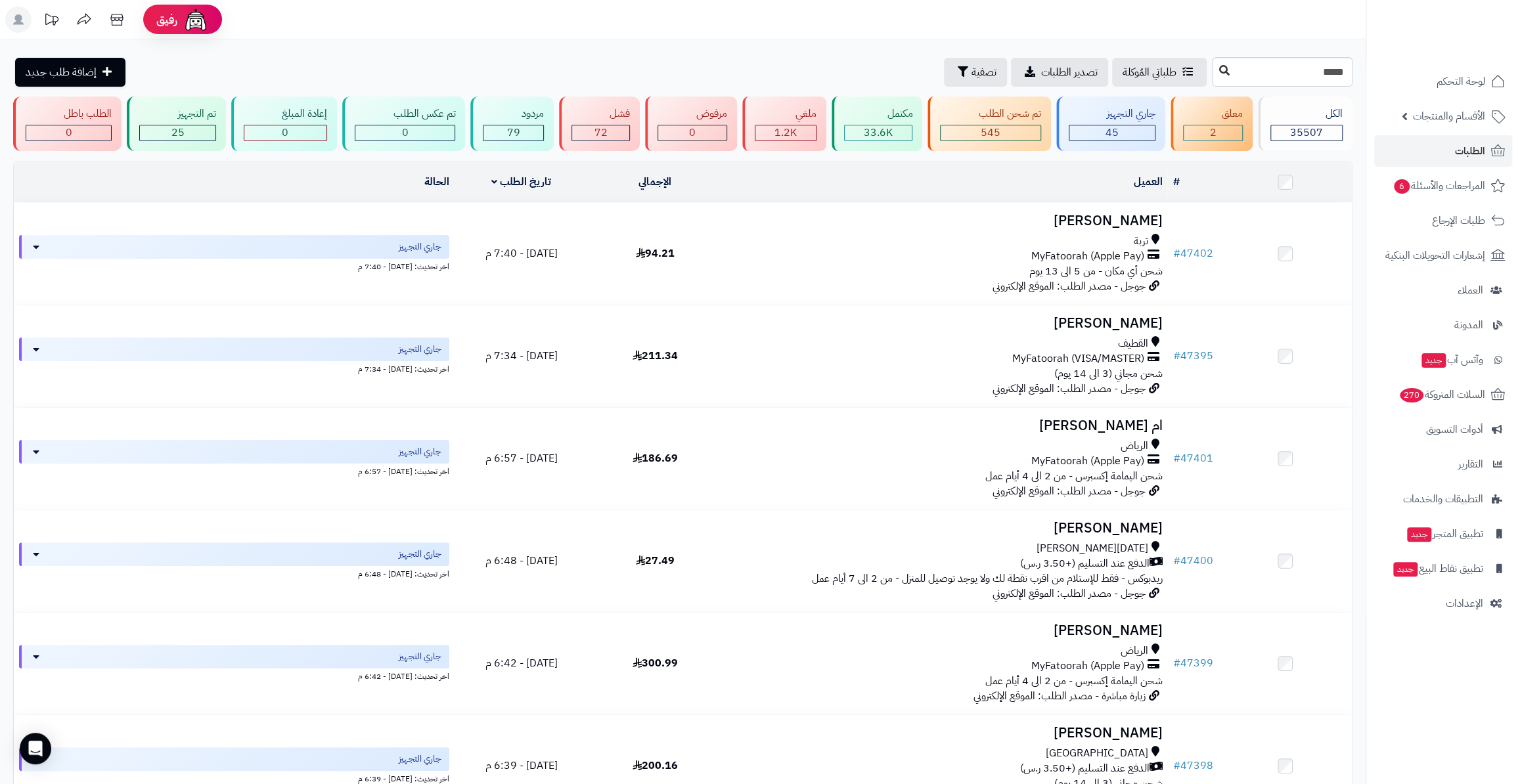
click at [1212, 71] on div "*****" at bounding box center [1282, 71] width 141 height 29
type input "*****"
click at [1219, 69] on icon at bounding box center [1224, 70] width 11 height 11
click at [1219, 75] on icon at bounding box center [1224, 70] width 11 height 11
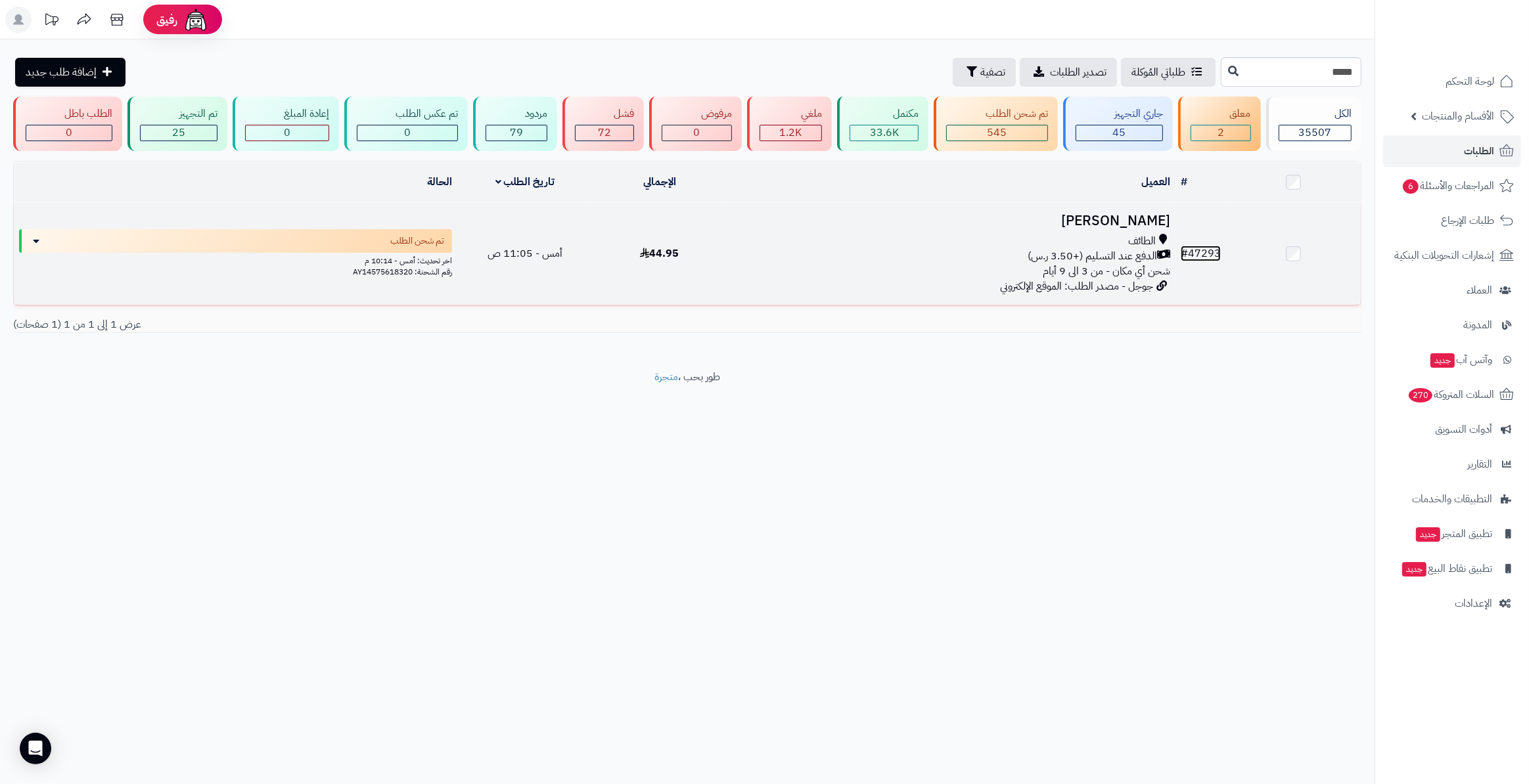
click at [1197, 256] on link "# 47293" at bounding box center [1201, 253] width 40 height 15
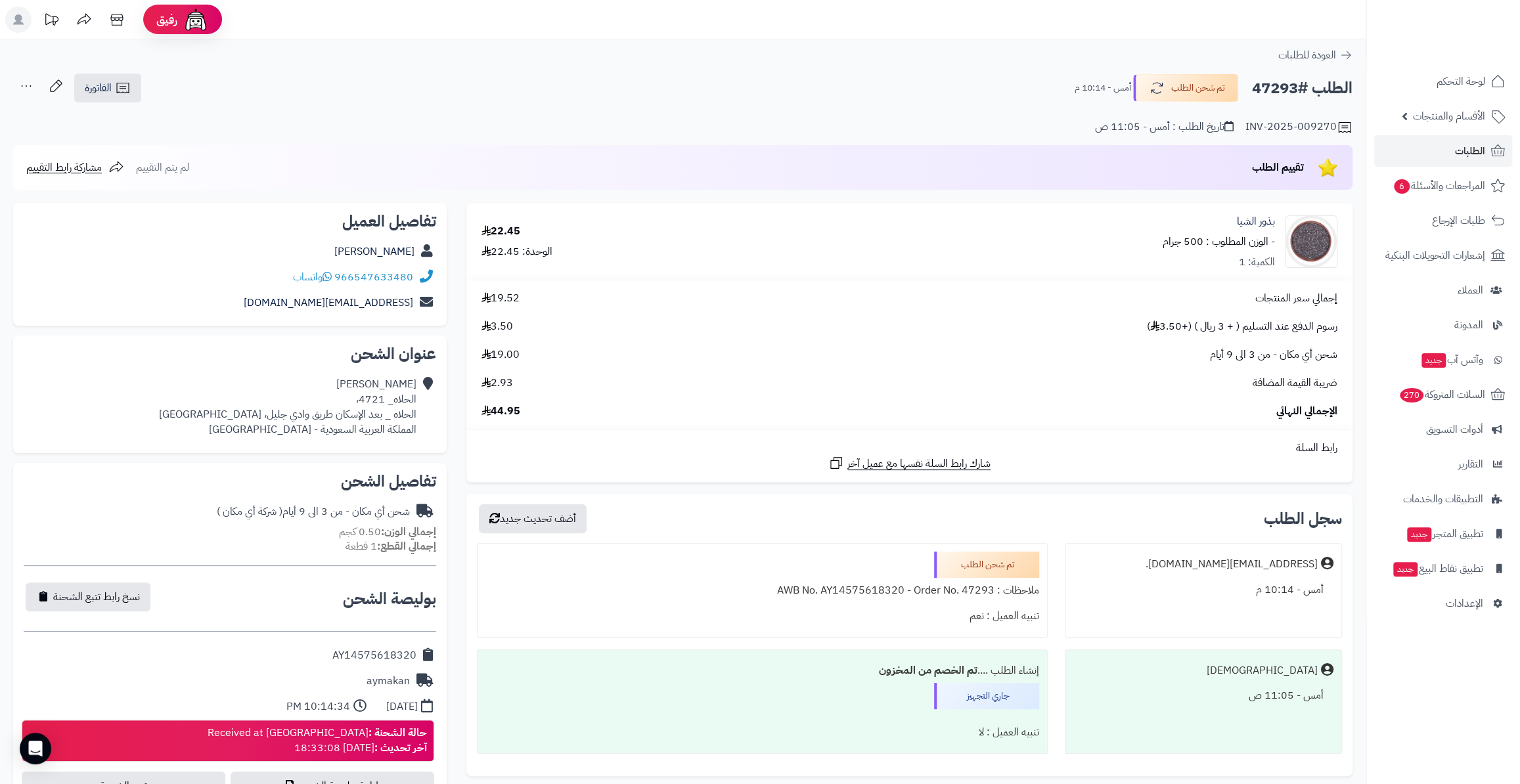
scroll to position [59, 0]
